Goal: Task Accomplishment & Management: Contribute content

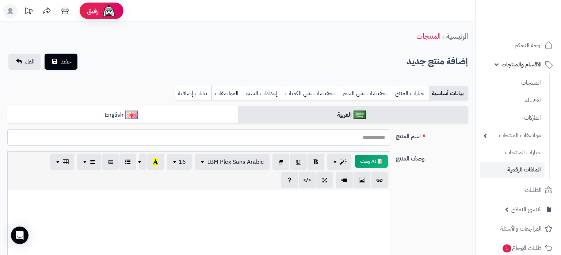
select select
click at [205, 87] on link "بيانات إضافية" at bounding box center [193, 93] width 37 height 15
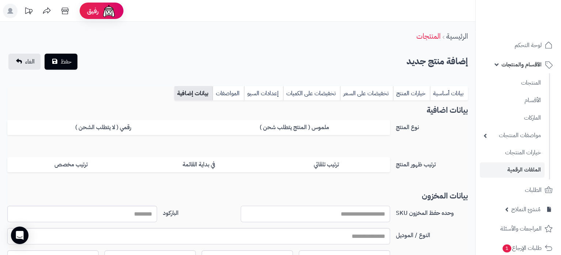
click at [367, 212] on input "وحده حفظ المخزون SKU" at bounding box center [316, 214] width 150 height 16
paste input "**********"
type input "**********"
click at [445, 88] on link "بيانات أساسية" at bounding box center [449, 93] width 38 height 15
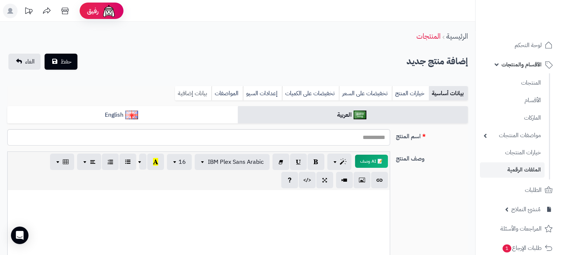
click at [197, 92] on link "بيانات إضافية" at bounding box center [193, 93] width 37 height 15
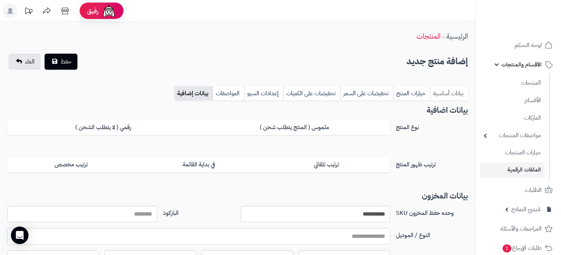
click at [444, 90] on link "بيانات أساسية" at bounding box center [449, 93] width 38 height 15
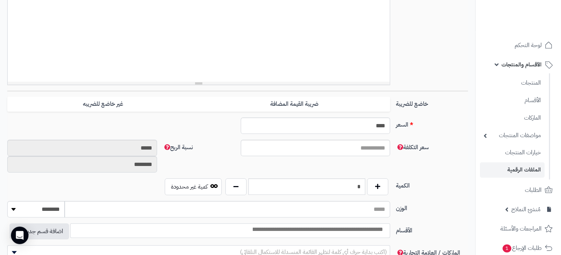
scroll to position [230, 0]
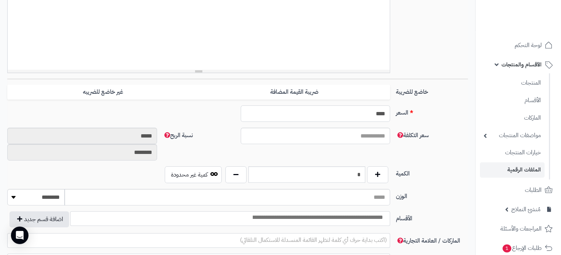
click at [377, 116] on input "****" at bounding box center [316, 114] width 150 height 16
paste input "*"
type input "*****"
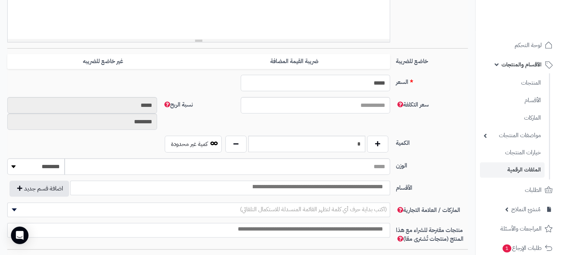
scroll to position [268, 0]
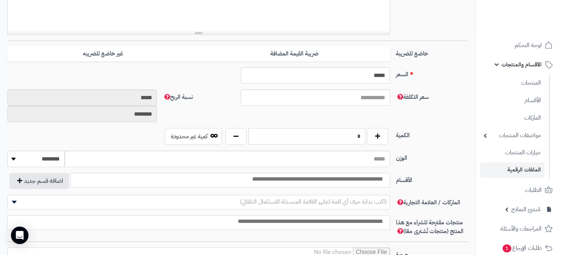
click at [335, 133] on input "*" at bounding box center [306, 136] width 117 height 16
drag, startPoint x: 336, startPoint y: 134, endPoint x: 379, endPoint y: 134, distance: 43.1
click at [365, 134] on input "*" at bounding box center [306, 136] width 117 height 16
type input "*"
click at [352, 179] on input "search" at bounding box center [317, 179] width 141 height 8
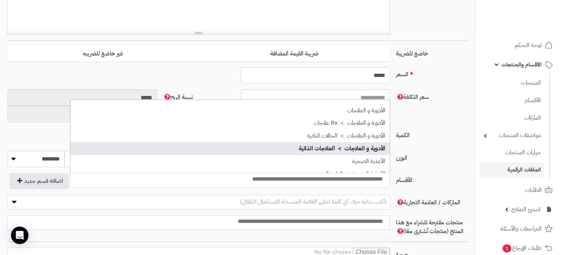
select select "***"
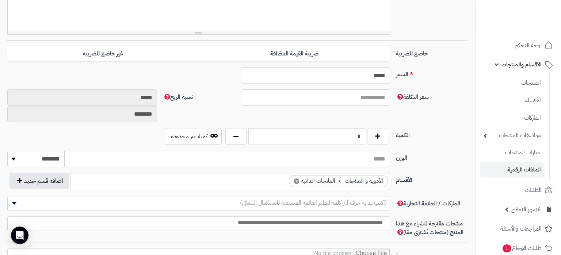
scroll to position [37, 0]
click at [271, 184] on ul "× الأدوية و العلاجات > العلاجات الذاتية" at bounding box center [230, 181] width 319 height 14
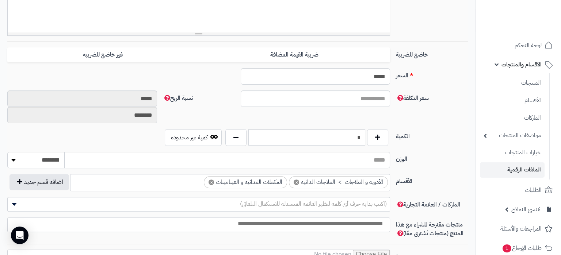
scroll to position [344, 0]
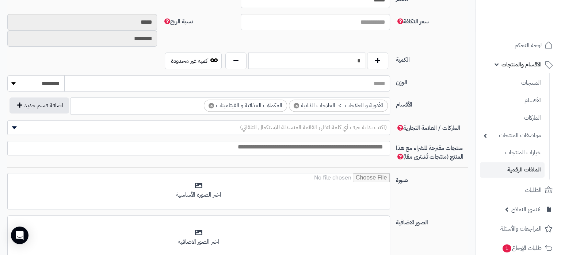
click at [363, 126] on span "(اكتب بداية حرف أي كلمة لتظهر القائمة المنسدلة للاستكمال التلقائي)" at bounding box center [313, 127] width 147 height 9
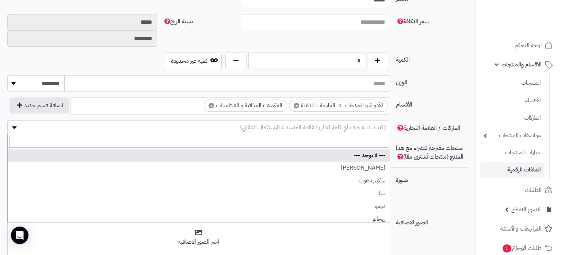
click at [462, 102] on label "الأقسام" at bounding box center [432, 104] width 78 height 12
click at [391, 98] on select "**********" at bounding box center [390, 97] width 1 height 1
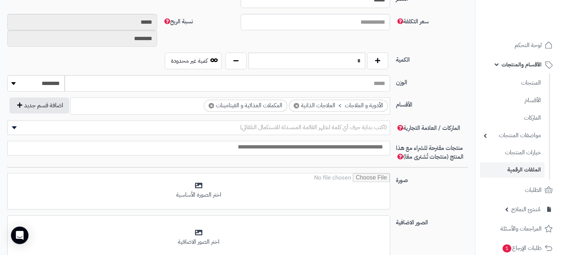
click at [353, 150] on input "search" at bounding box center [197, 147] width 382 height 8
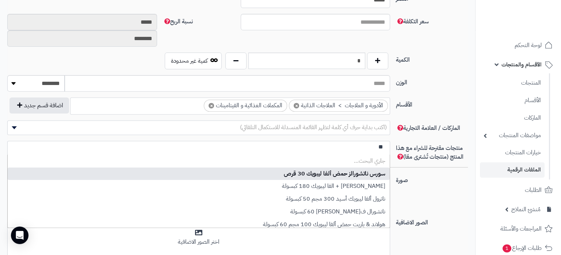
type input "*"
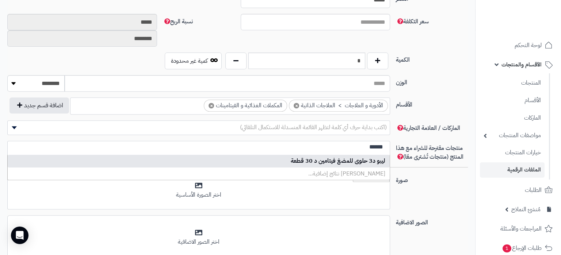
type input "******"
select select "*****"
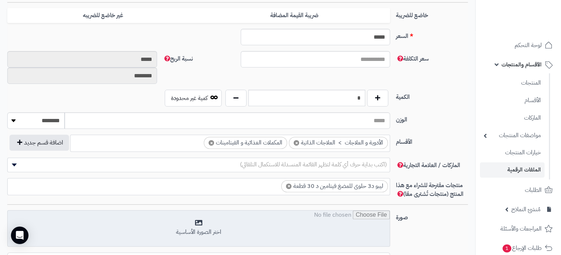
scroll to position [384, 0]
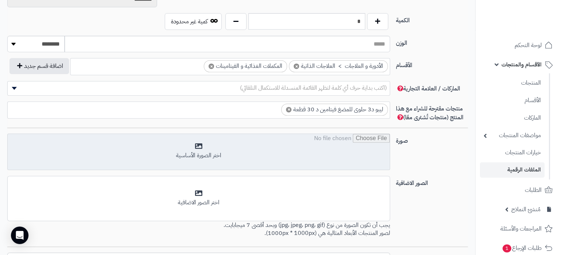
click at [247, 148] on input "file" at bounding box center [199, 152] width 382 height 37
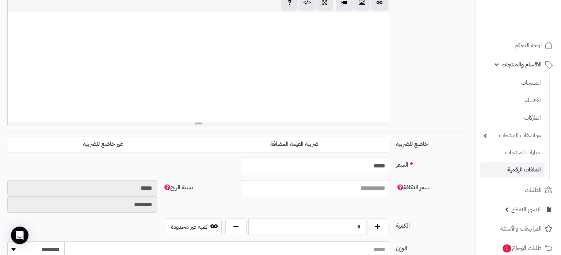
scroll to position [0, 0]
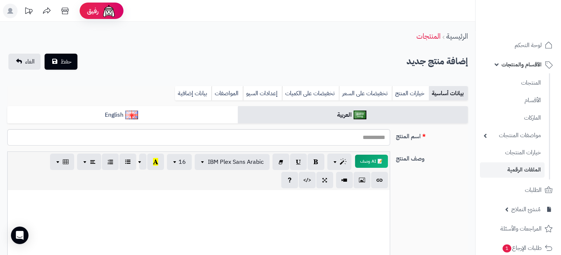
click at [174, 103] on div "بيانات أساسية خيارات المنتج تخفيضات على السعر تخفيضات على الكميات إعدادات السيو…" at bounding box center [237, 96] width 461 height 20
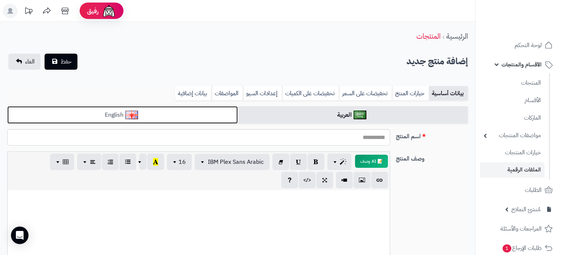
click at [175, 115] on link "English" at bounding box center [122, 115] width 231 height 18
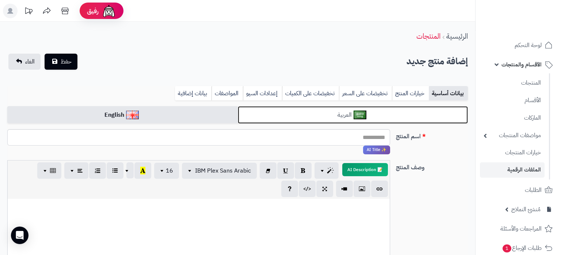
click at [332, 115] on link "العربية" at bounding box center [353, 115] width 231 height 18
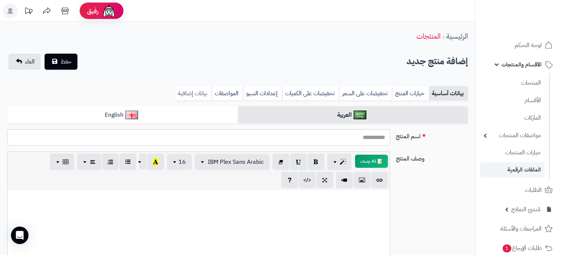
click at [188, 88] on link "بيانات إضافية" at bounding box center [193, 93] width 37 height 15
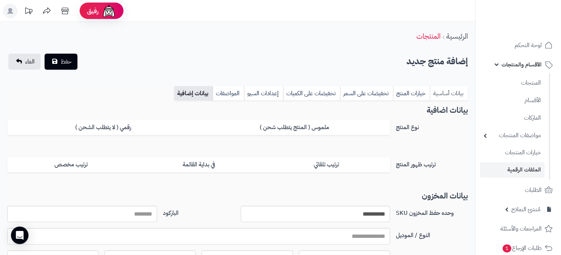
click at [448, 89] on link "بيانات أساسية" at bounding box center [449, 93] width 38 height 15
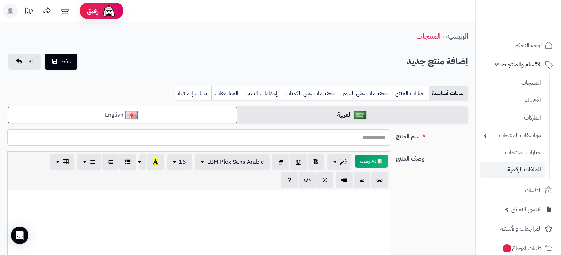
click at [191, 117] on link "English" at bounding box center [122, 115] width 231 height 18
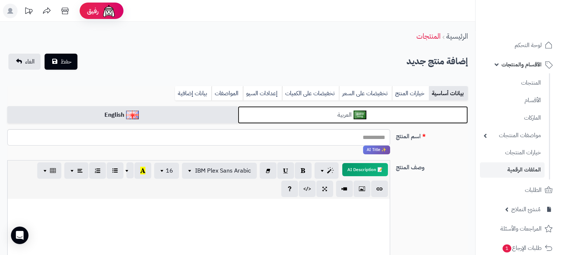
click at [302, 117] on link "العربية" at bounding box center [353, 115] width 231 height 18
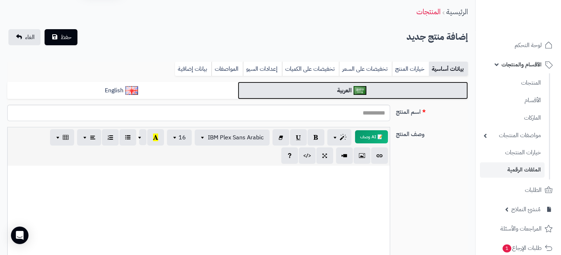
scroll to position [0, 0]
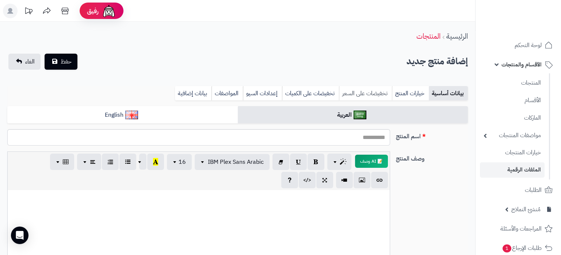
click at [348, 92] on link "تخفيضات على السعر" at bounding box center [365, 93] width 53 height 15
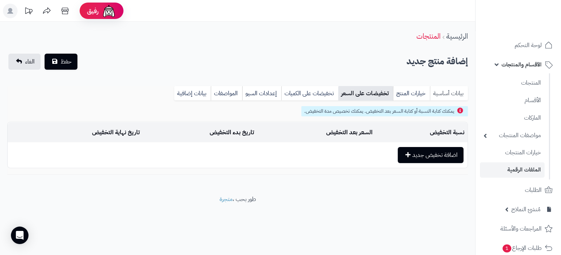
click at [450, 88] on link "بيانات أساسية" at bounding box center [449, 93] width 38 height 15
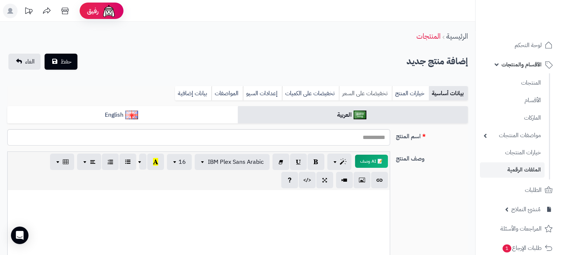
click at [362, 88] on link "تخفيضات على السعر" at bounding box center [365, 93] width 53 height 15
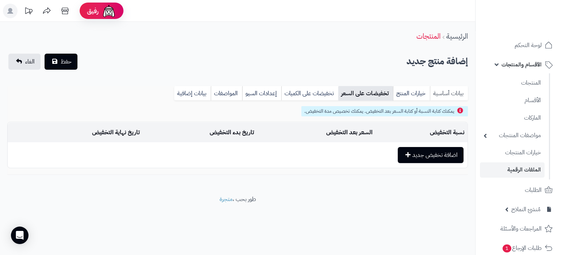
click at [444, 89] on link "بيانات أساسية" at bounding box center [449, 93] width 38 height 15
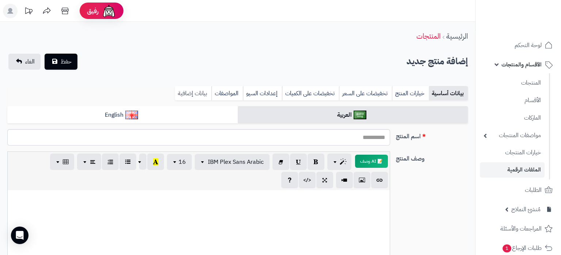
click at [211, 91] on link "بيانات إضافية" at bounding box center [193, 93] width 37 height 15
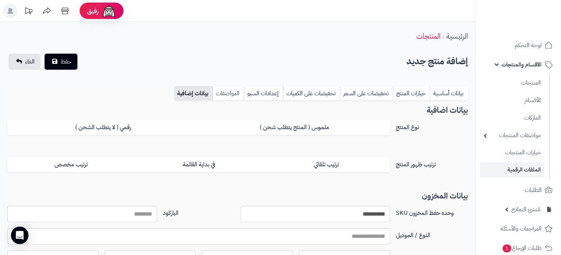
click at [229, 88] on link "المواصفات" at bounding box center [228, 93] width 31 height 15
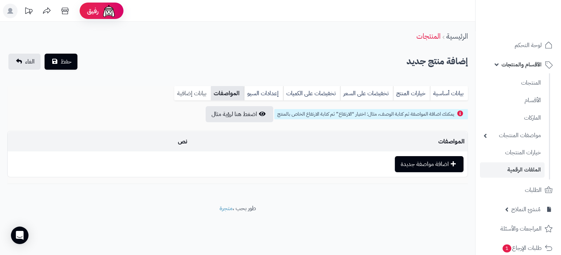
click at [202, 91] on link "بيانات إضافية" at bounding box center [192, 93] width 37 height 15
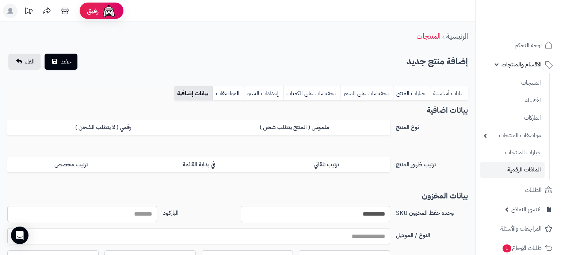
click at [442, 92] on link "بيانات أساسية" at bounding box center [449, 93] width 38 height 15
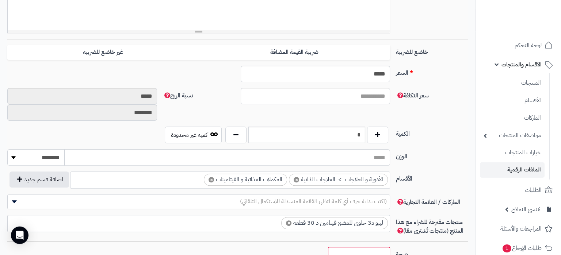
scroll to position [230, 0]
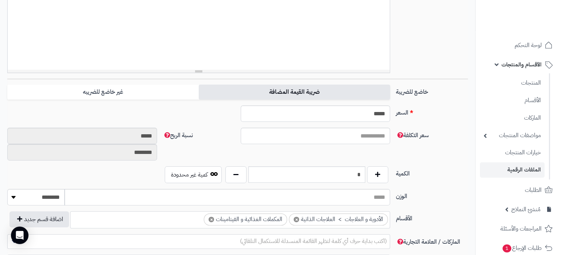
click at [304, 91] on label "ضريبة القيمة المضافة" at bounding box center [294, 92] width 191 height 15
type input "*****"
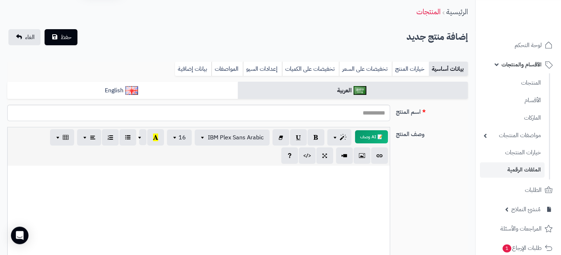
scroll to position [0, 0]
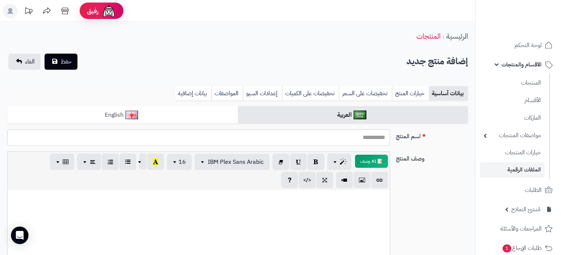
click at [177, 106] on div "بيانات أساسية خيارات المنتج تخفيضات على السعر تخفيضات على الكميات إعدادات السيو…" at bounding box center [237, 96] width 461 height 20
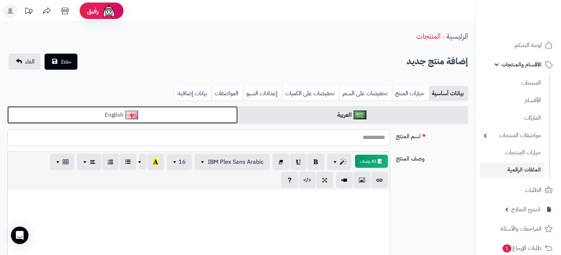
click at [177, 110] on link "English" at bounding box center [122, 115] width 231 height 18
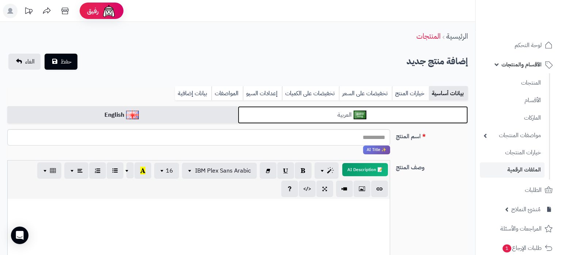
click at [334, 109] on link "العربية" at bounding box center [353, 115] width 231 height 18
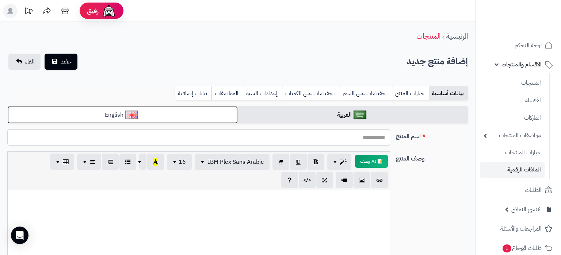
click at [195, 110] on link "English" at bounding box center [122, 115] width 231 height 18
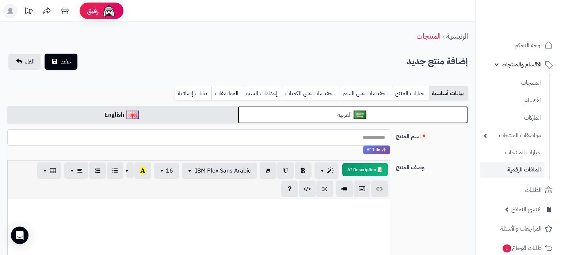
click at [311, 120] on link "العربية" at bounding box center [353, 115] width 231 height 18
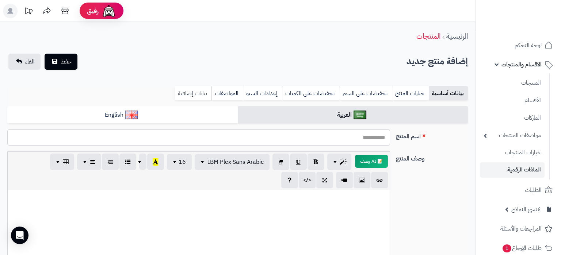
click at [189, 87] on link "بيانات إضافية" at bounding box center [193, 93] width 37 height 15
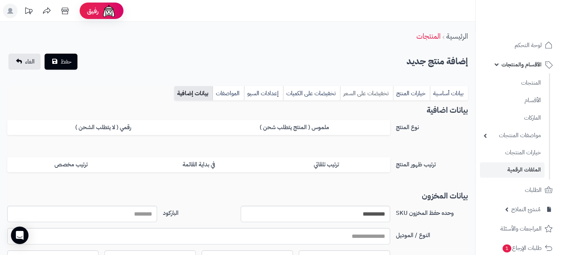
click at [376, 92] on link "تخفيضات على السعر" at bounding box center [366, 93] width 53 height 15
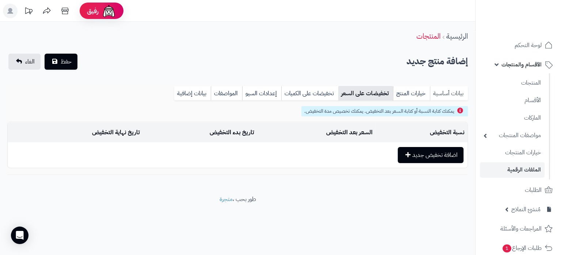
click at [441, 90] on link "بيانات أساسية" at bounding box center [449, 93] width 38 height 15
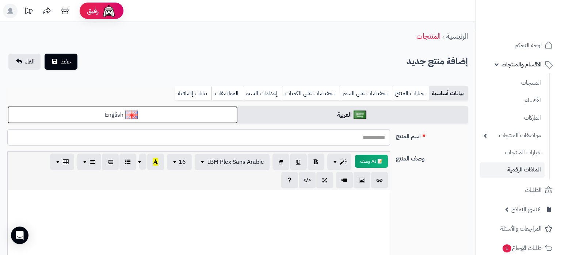
click at [196, 117] on link "English" at bounding box center [122, 115] width 231 height 18
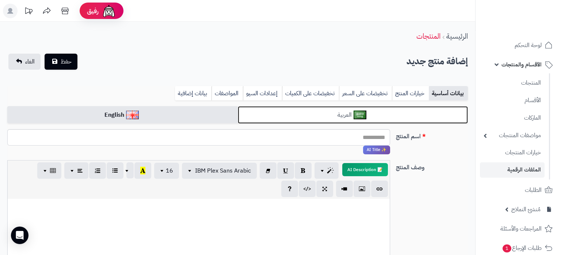
click at [290, 109] on link "العربية" at bounding box center [353, 115] width 231 height 18
